Goal: Information Seeking & Learning: Learn about a topic

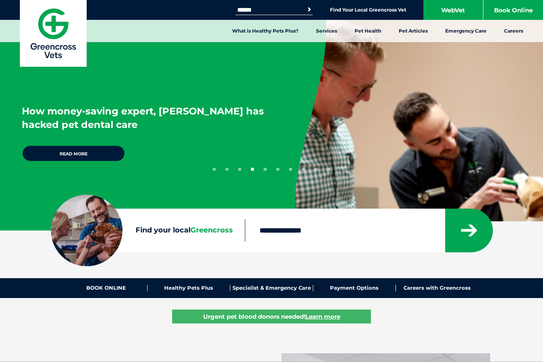
click at [255, 12] on input "Search for:" at bounding box center [269, 10] width 68 height 6
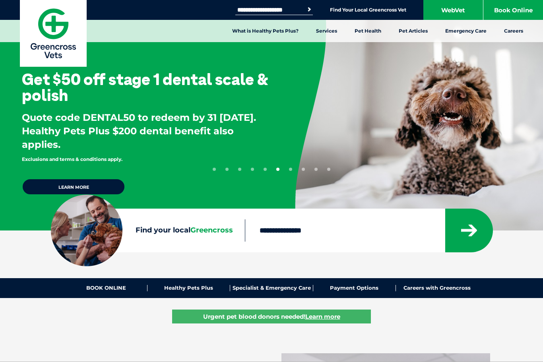
type input "**********"
click at [308, 10] on button "Search" at bounding box center [309, 10] width 8 height 8
click at [459, 12] on link "WebVet" at bounding box center [453, 10] width 60 height 20
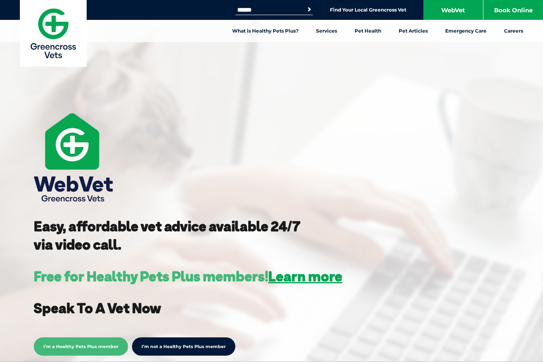
click at [85, 152] on link "Vaccinations" at bounding box center [82, 149] width 33 height 7
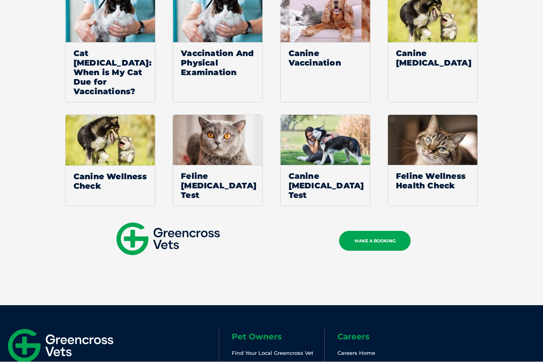
scroll to position [1252, 0]
